Goal: Transaction & Acquisition: Purchase product/service

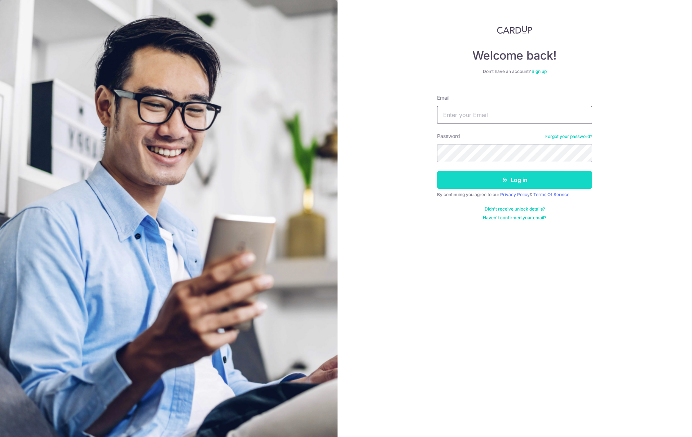
type input "[PERSON_NAME][EMAIL_ADDRESS][DOMAIN_NAME]"
click at [539, 183] on button "Log in" at bounding box center [514, 180] width 155 height 18
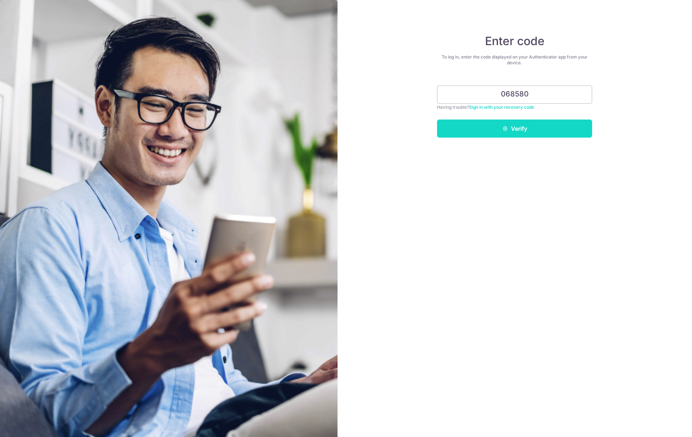
type input "068580"
click at [525, 124] on button "Verify" at bounding box center [514, 128] width 155 height 18
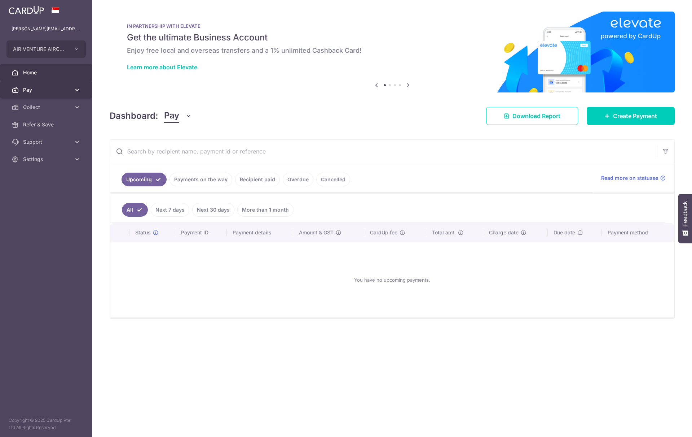
click at [42, 92] on span "Pay" at bounding box center [47, 89] width 48 height 7
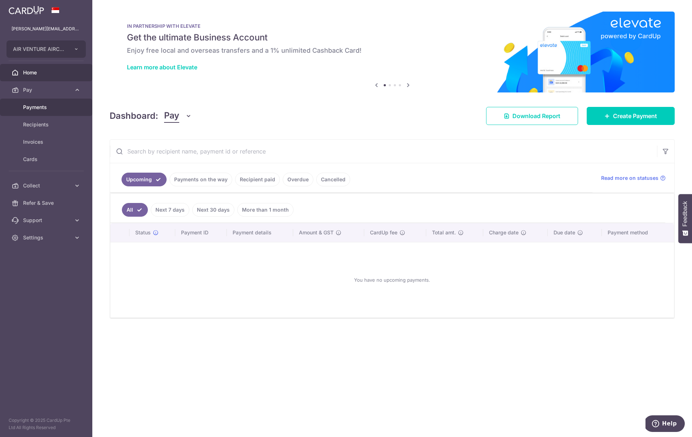
click at [43, 106] on span "Payments" at bounding box center [47, 107] width 48 height 7
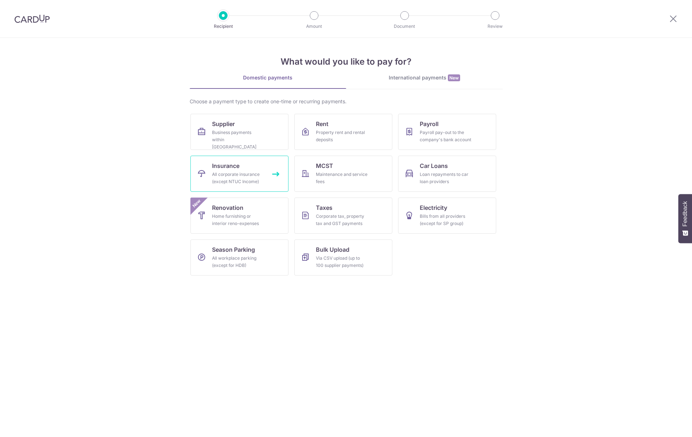
click at [226, 174] on div "All corporate insurance (except NTUC Income)" at bounding box center [238, 178] width 52 height 14
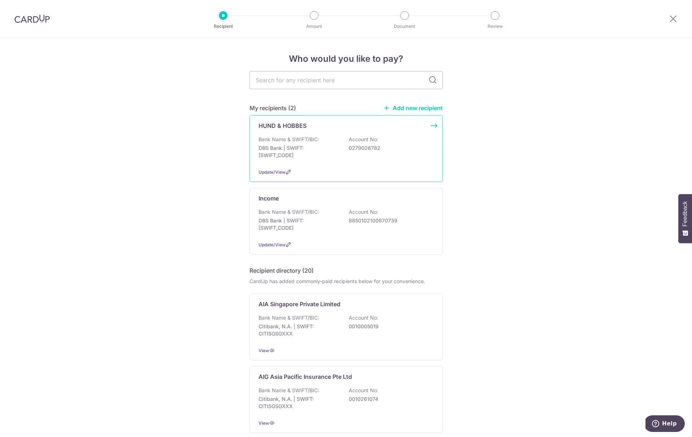
click at [273, 157] on p "DBS Bank | SWIFT: DBSSSGSGXXX" at bounding box center [299, 151] width 81 height 14
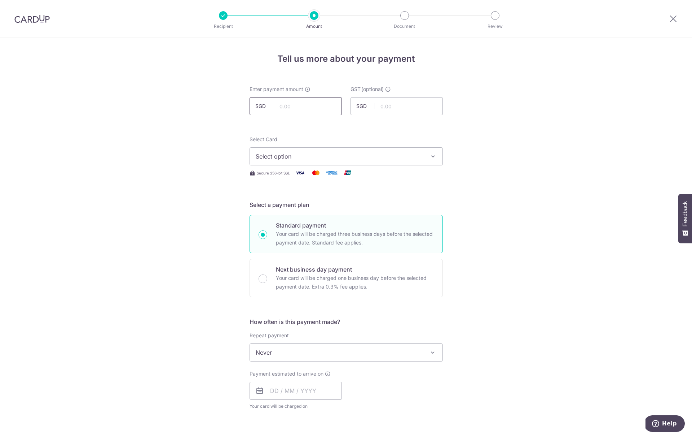
click at [277, 105] on input "text" at bounding box center [296, 106] width 92 height 18
type input "3,600.00"
click at [353, 150] on button "Select option" at bounding box center [346, 156] width 193 height 18
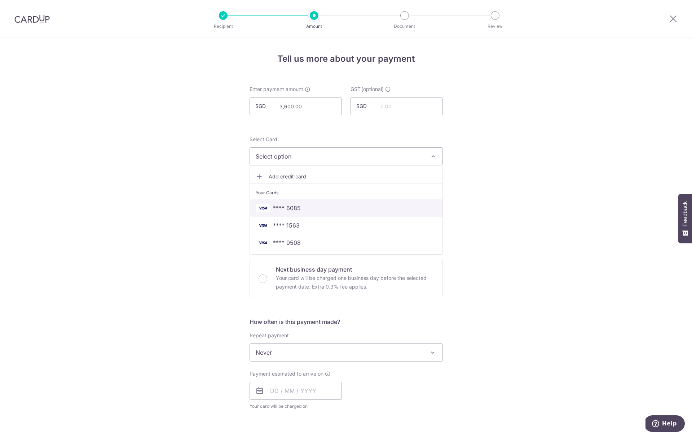
click at [332, 210] on span "**** 6085" at bounding box center [346, 207] width 181 height 9
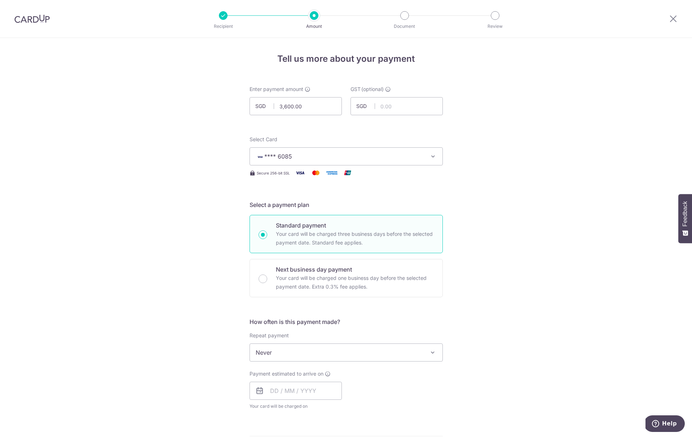
scroll to position [134, 0]
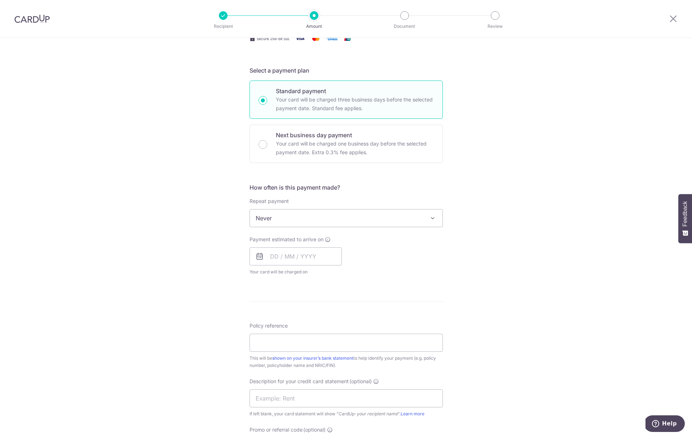
click at [284, 215] on span "Never" at bounding box center [346, 217] width 193 height 17
click at [271, 257] on input "text" at bounding box center [296, 256] width 92 height 18
click at [277, 323] on link "6" at bounding box center [279, 322] width 12 height 12
type input "06/10/2025"
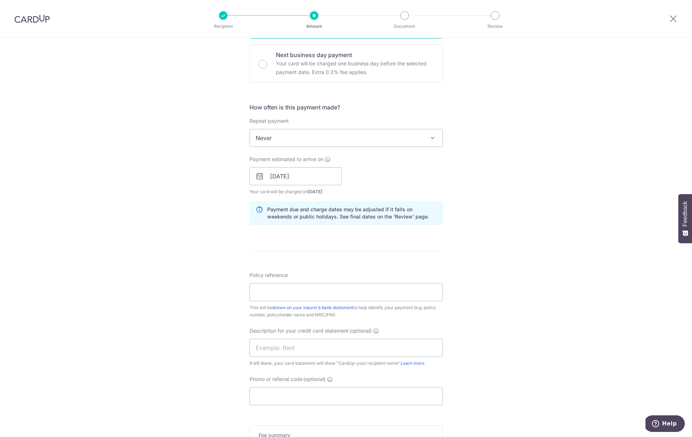
scroll to position [319, 0]
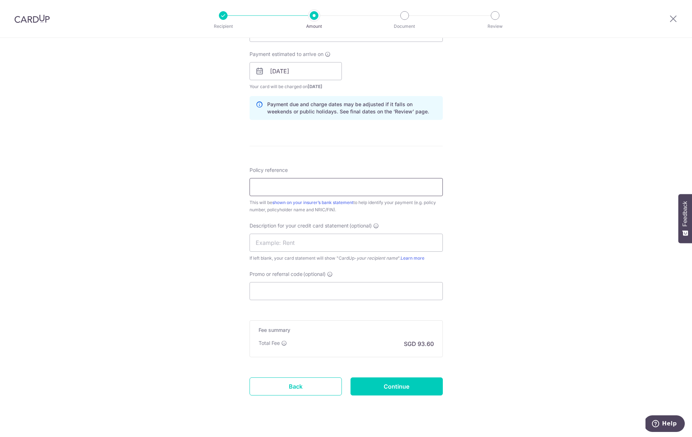
click at [263, 184] on input "Policy reference" at bounding box center [346, 187] width 193 height 18
type input "Air Venture AC PL"
click at [285, 238] on input "text" at bounding box center [346, 242] width 193 height 18
type input "Hund & Hobbes"
click at [292, 286] on input "Promo or referral code (optional)" at bounding box center [346, 291] width 193 height 18
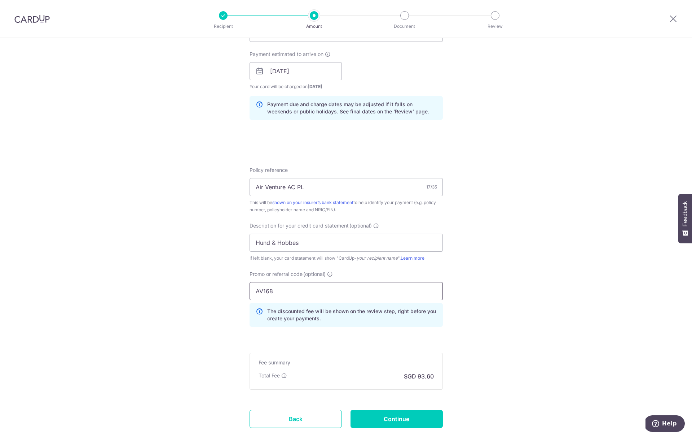
scroll to position [364, 0]
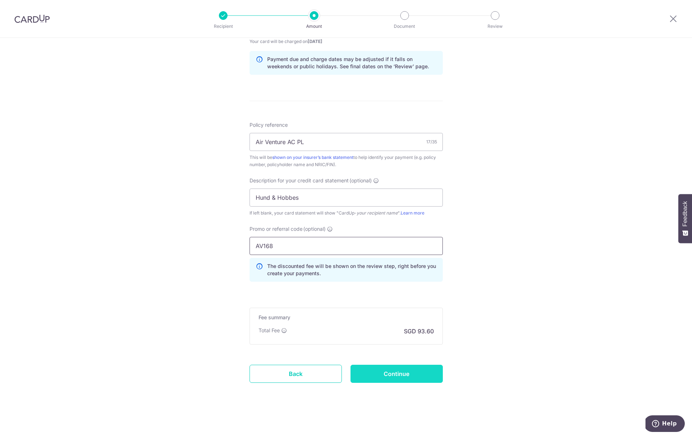
type input "AV168"
click at [401, 371] on input "Continue" at bounding box center [397, 373] width 92 height 18
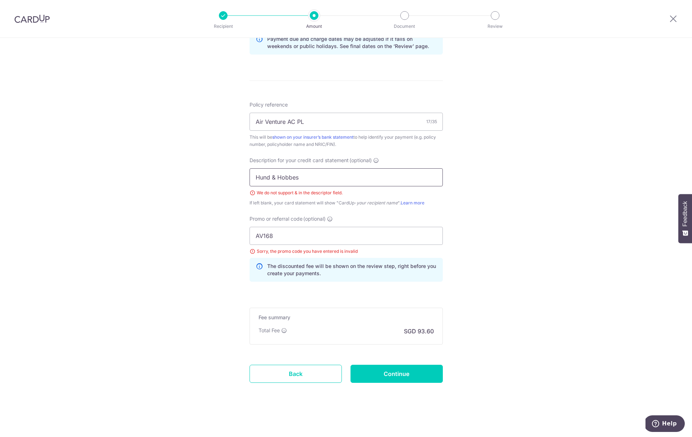
click at [274, 177] on input "Hund & Hobbes" at bounding box center [346, 177] width 193 height 18
type input "Hund Hobbes"
click at [407, 370] on input "Continue" at bounding box center [397, 373] width 92 height 18
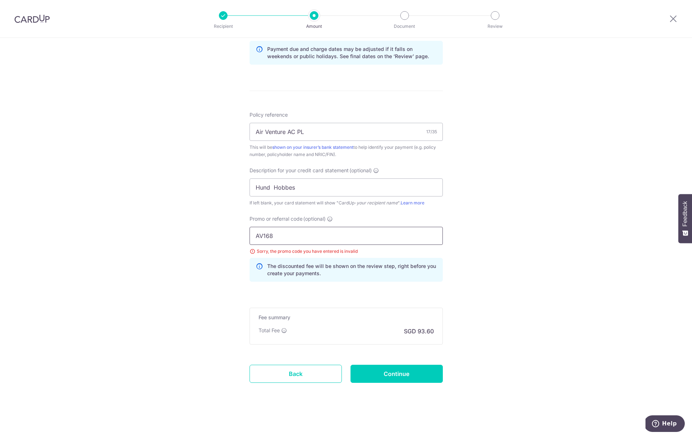
click at [262, 235] on input "AV168" at bounding box center [346, 236] width 193 height 18
type input "AVA168"
click at [400, 377] on input "Continue" at bounding box center [397, 373] width 92 height 18
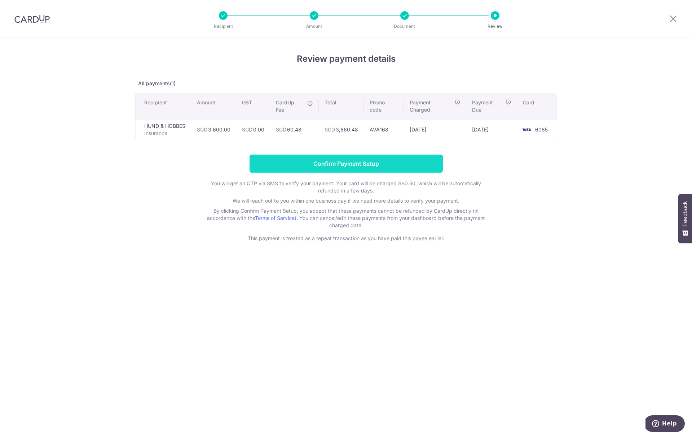
click at [347, 165] on input "Confirm Payment Setup" at bounding box center [346, 163] width 193 height 18
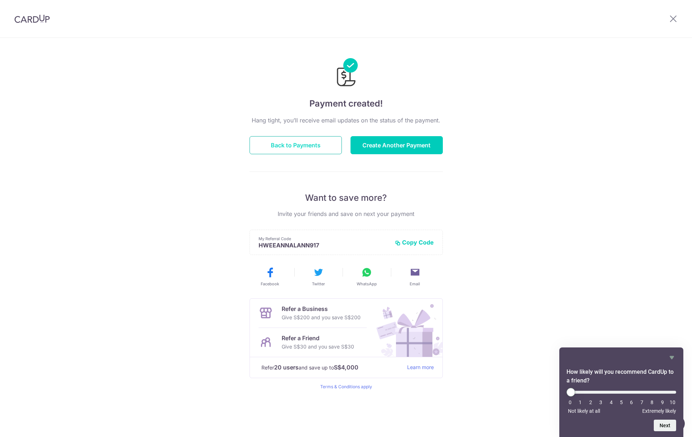
click at [305, 149] on button "Back to Payments" at bounding box center [296, 145] width 92 height 18
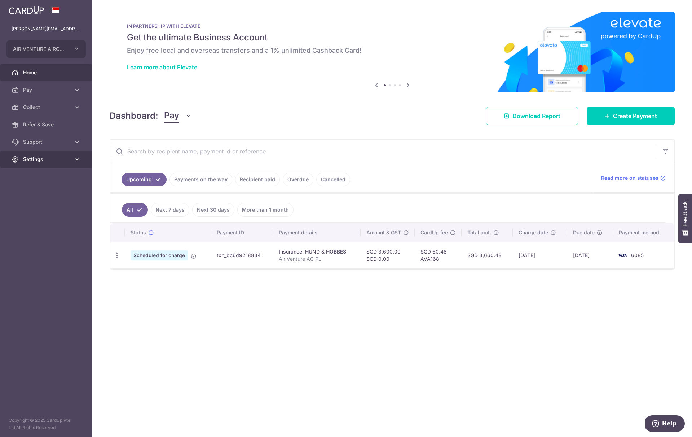
click at [44, 161] on span "Settings" at bounding box center [47, 159] width 48 height 7
click at [29, 198] on link "Logout" at bounding box center [46, 193] width 92 height 17
